Goal: Transaction & Acquisition: Purchase product/service

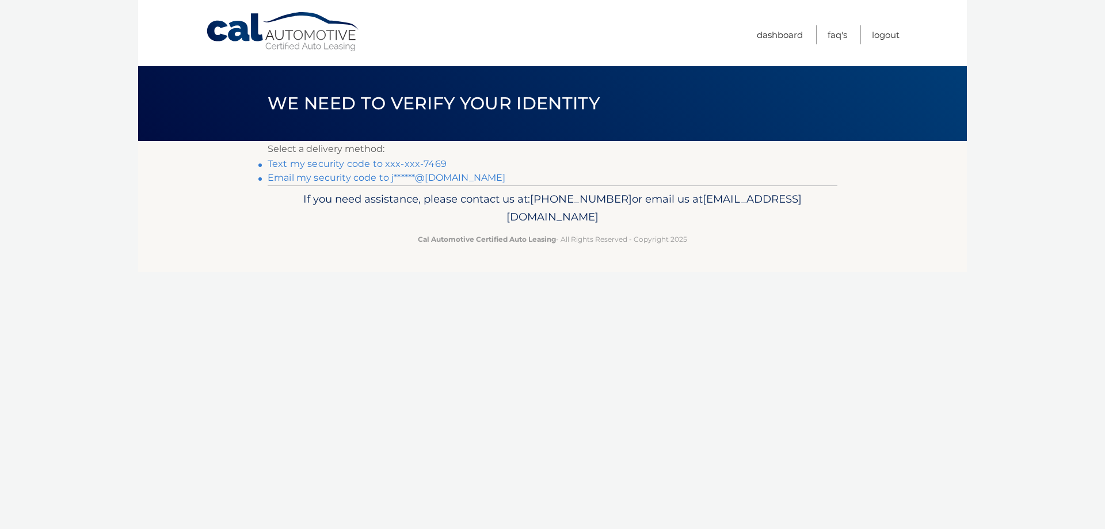
click at [366, 163] on link "Text my security code to xxx-xxx-7469" at bounding box center [357, 163] width 179 height 11
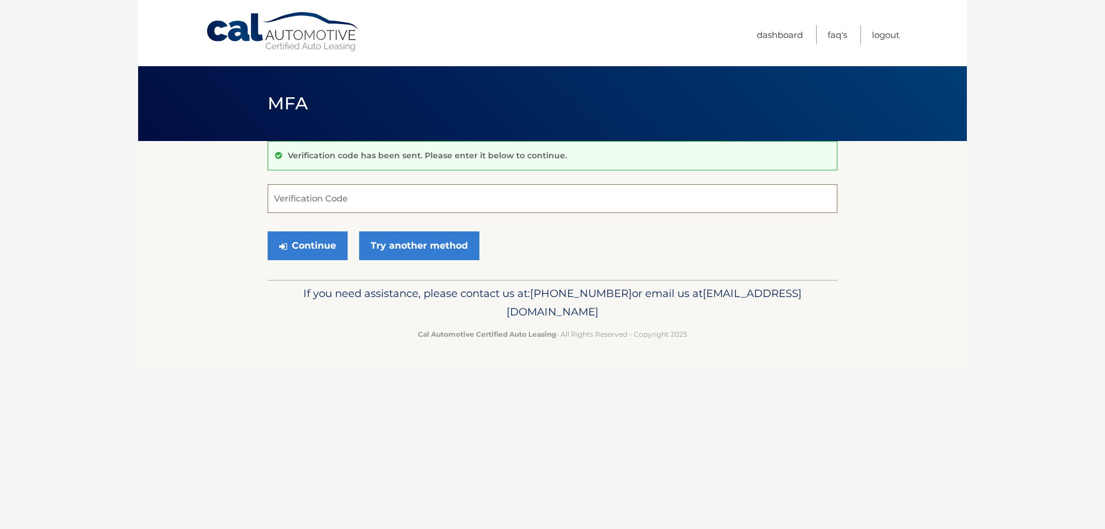
click at [325, 200] on input "Verification Code" at bounding box center [553, 198] width 570 height 29
type input "087300"
click at [303, 248] on button "Continue" at bounding box center [308, 245] width 80 height 29
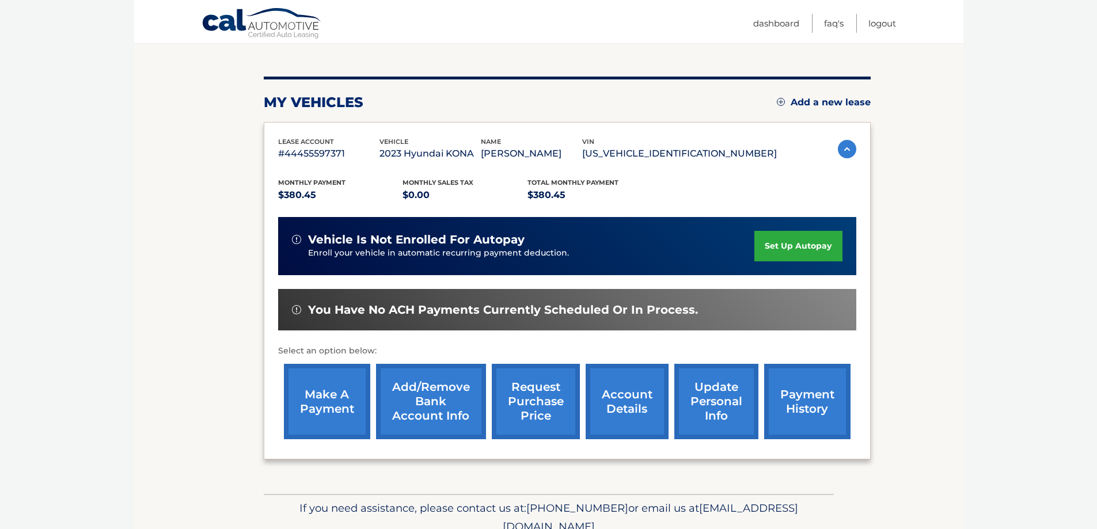
scroll to position [121, 0]
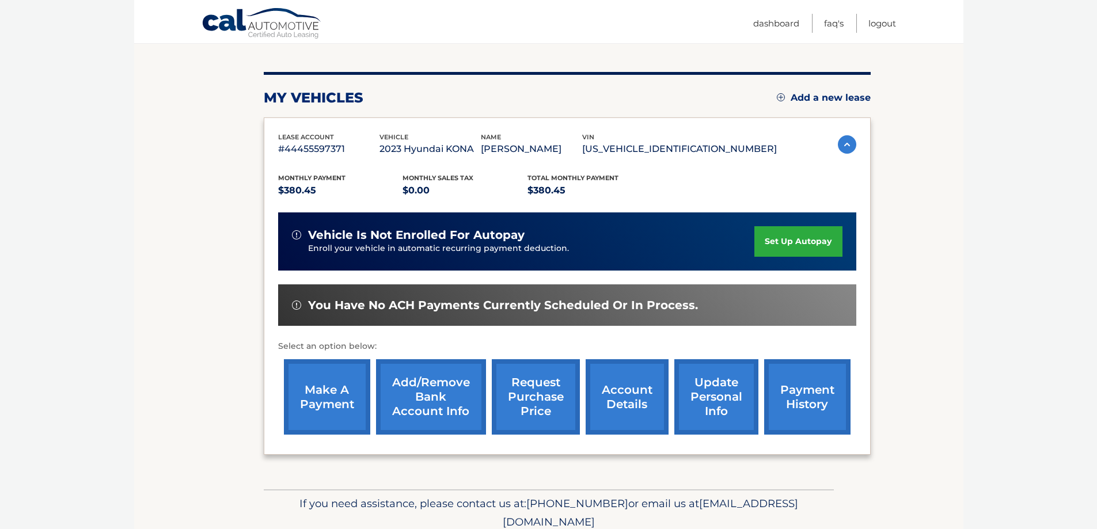
click at [346, 387] on link "make a payment" at bounding box center [327, 396] width 86 height 75
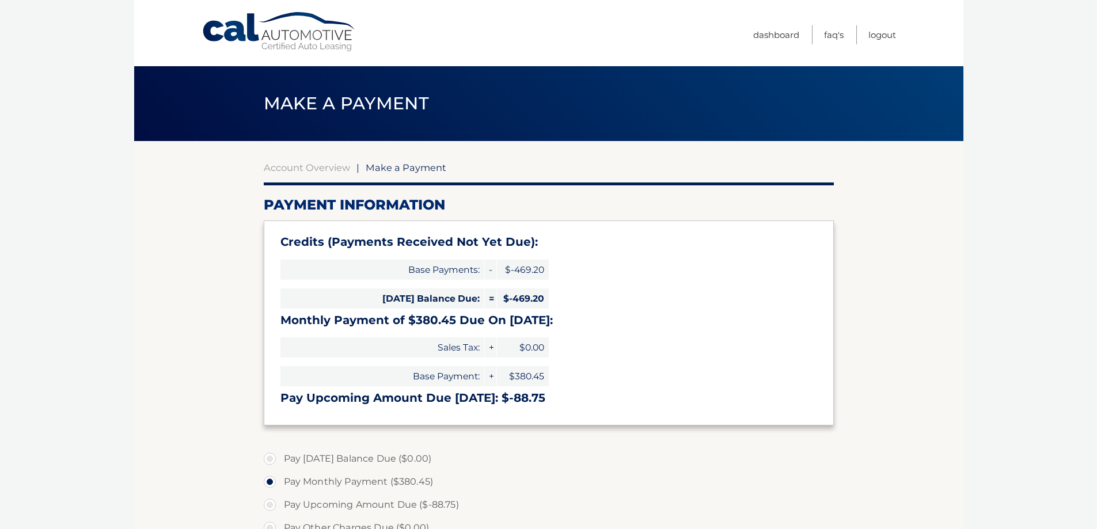
select select "ZmI1Y2ZiOWYtZGYxMy00MjYzLTg0MzItODM1MDg4MThmNDI2"
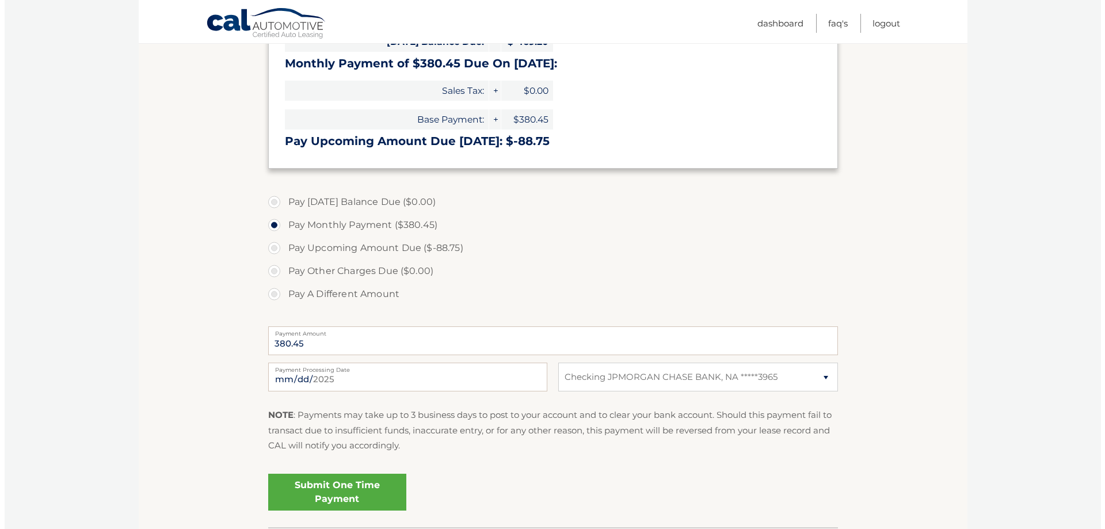
scroll to position [261, 0]
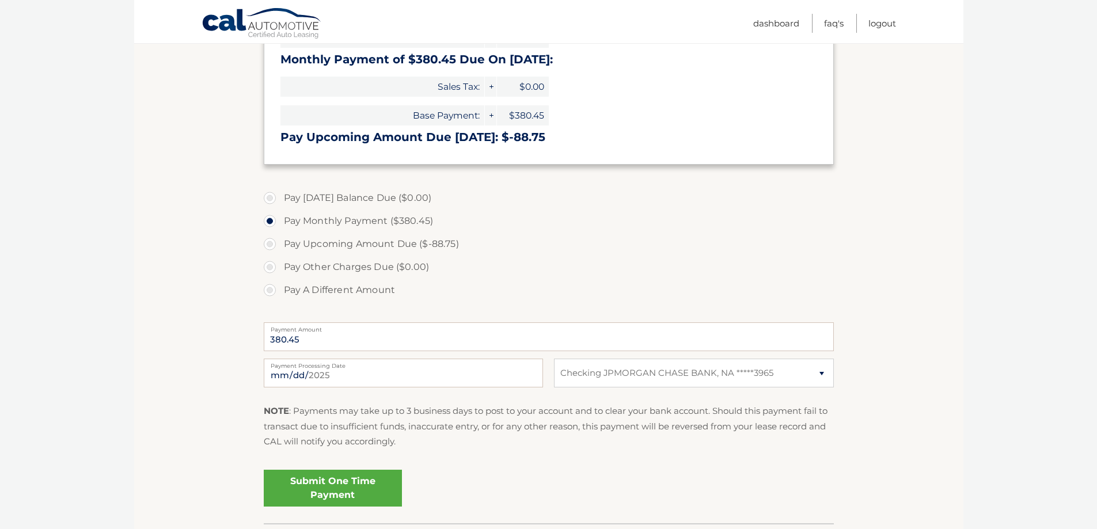
click at [271, 288] on label "Pay A Different Amount" at bounding box center [549, 290] width 570 height 23
click at [271, 288] on input "Pay A Different Amount" at bounding box center [274, 288] width 12 height 18
radio input "true"
type input "400.00"
click at [315, 491] on link "Submit One Time Payment" at bounding box center [333, 488] width 138 height 37
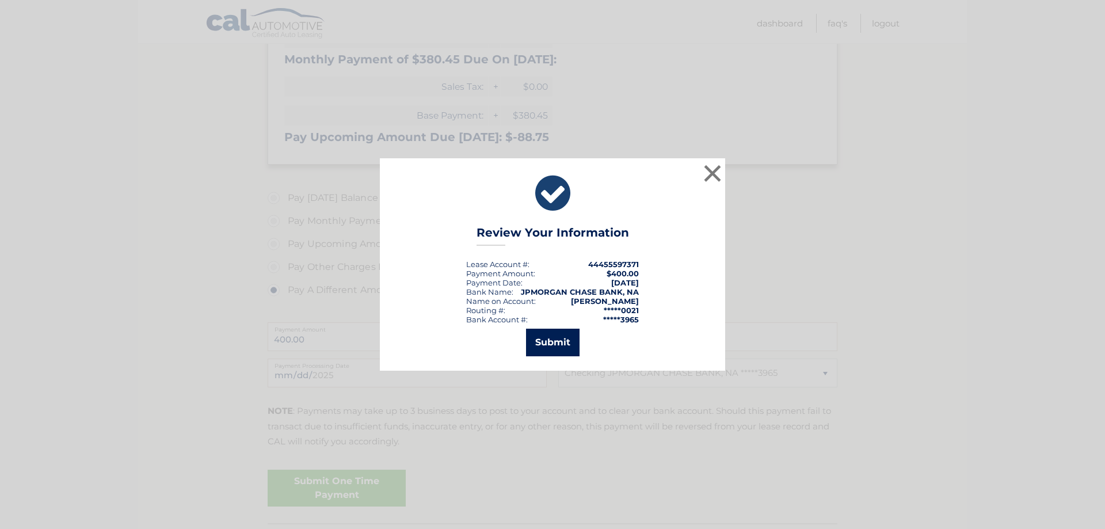
click at [549, 340] on button "Submit" at bounding box center [553, 343] width 54 height 28
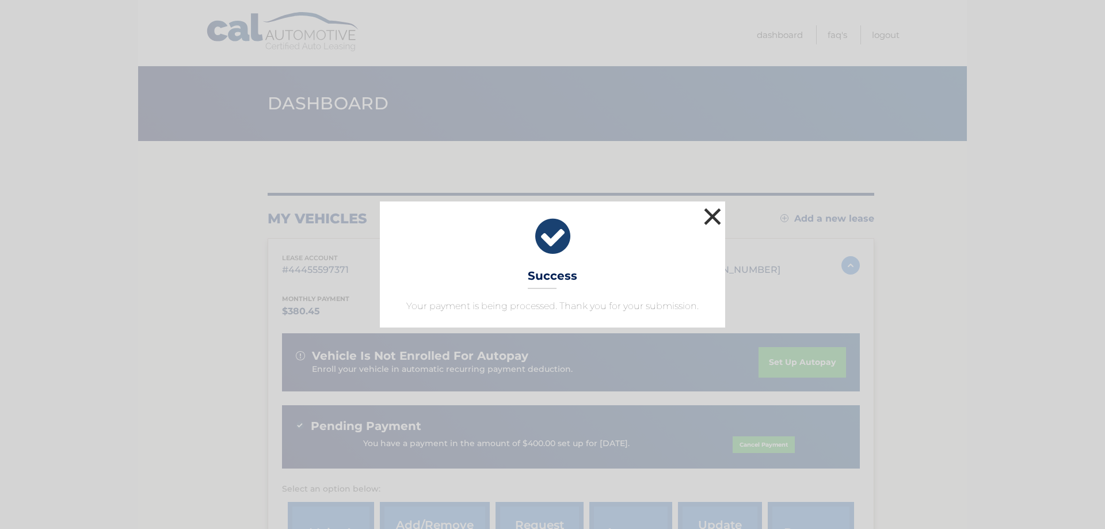
click at [713, 214] on button "×" at bounding box center [712, 216] width 23 height 23
